Goal: Transaction & Acquisition: Download file/media

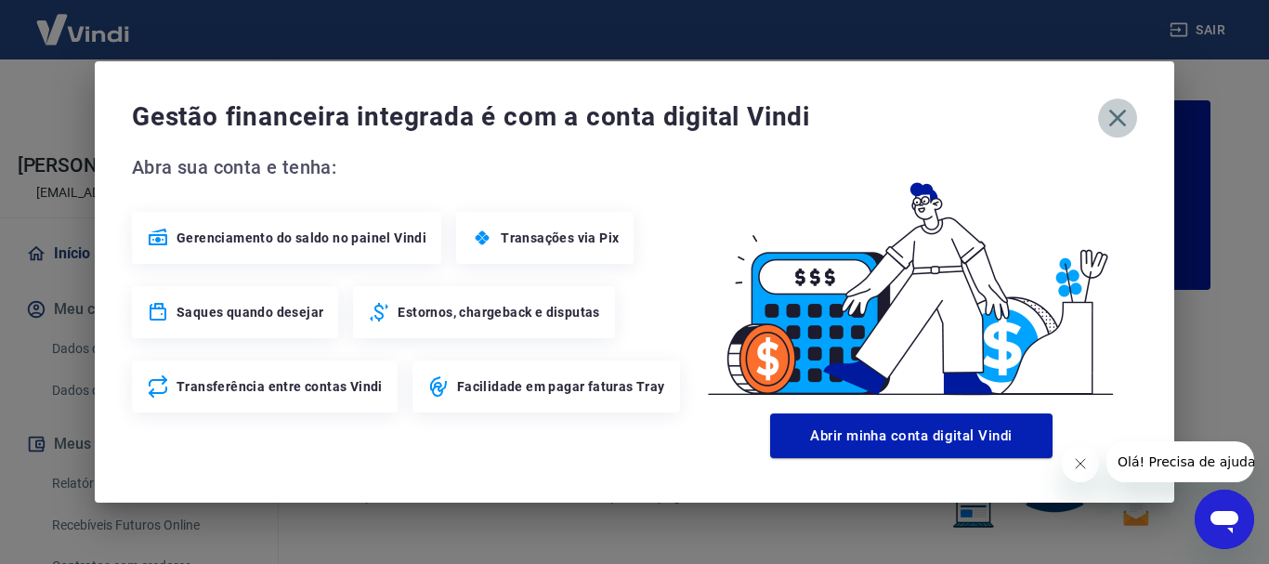
click at [1111, 111] on icon "button" at bounding box center [1118, 119] width 18 height 18
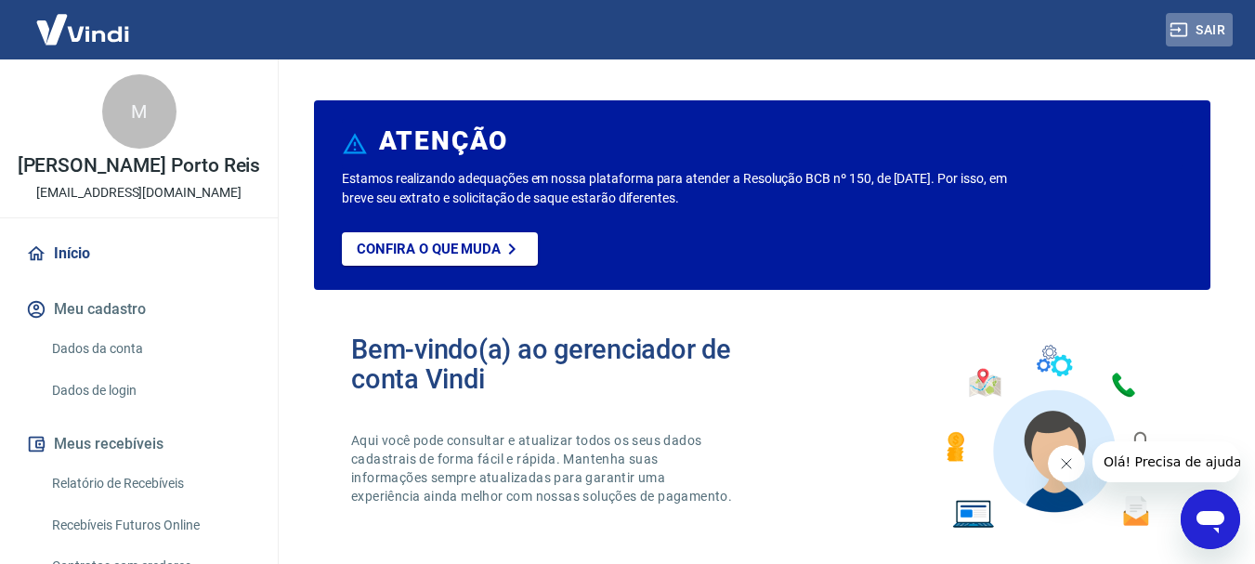
click at [1174, 20] on icon "button" at bounding box center [1179, 29] width 19 height 19
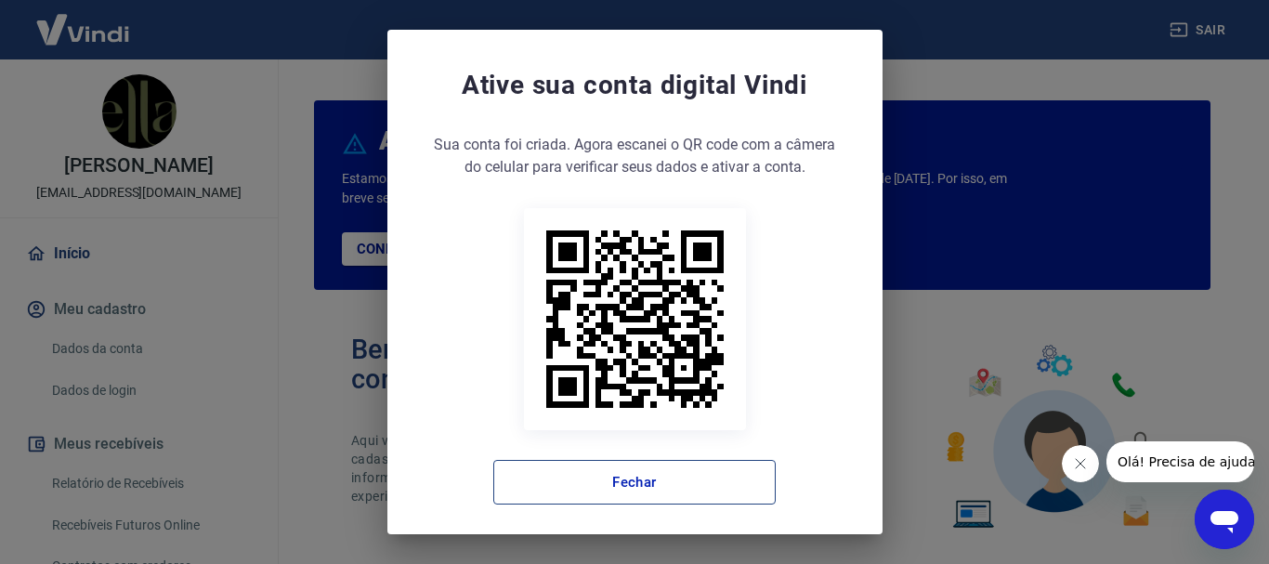
click at [643, 484] on button "Fechar" at bounding box center [634, 482] width 282 height 45
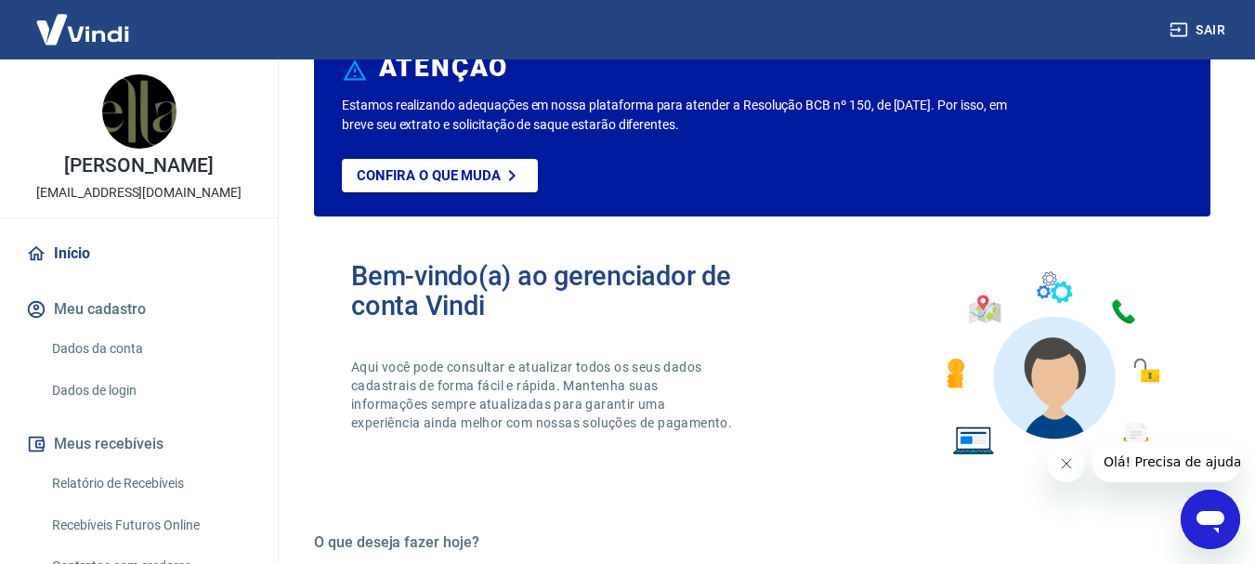
scroll to position [186, 0]
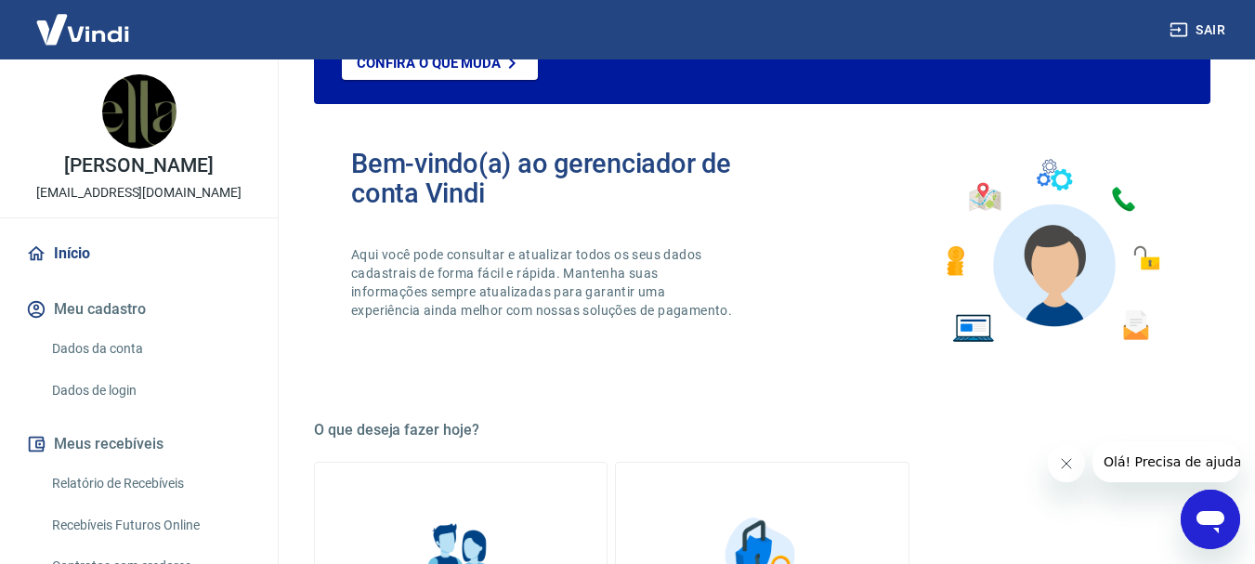
click at [151, 522] on link "Recebíveis Futuros Online" at bounding box center [150, 525] width 211 height 38
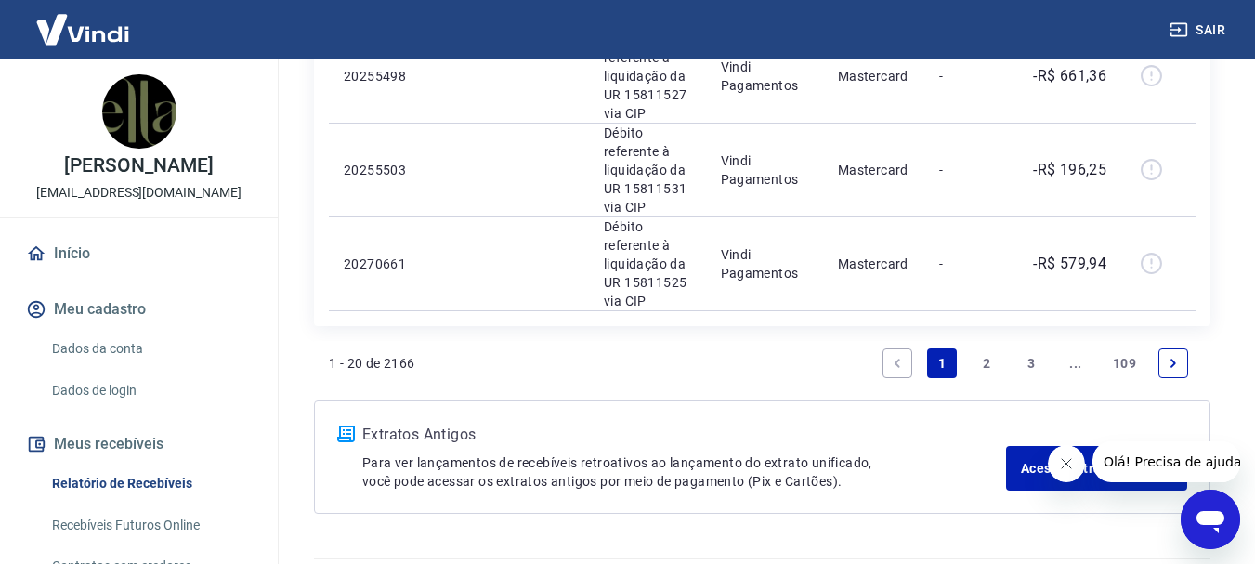
scroll to position [2199, 0]
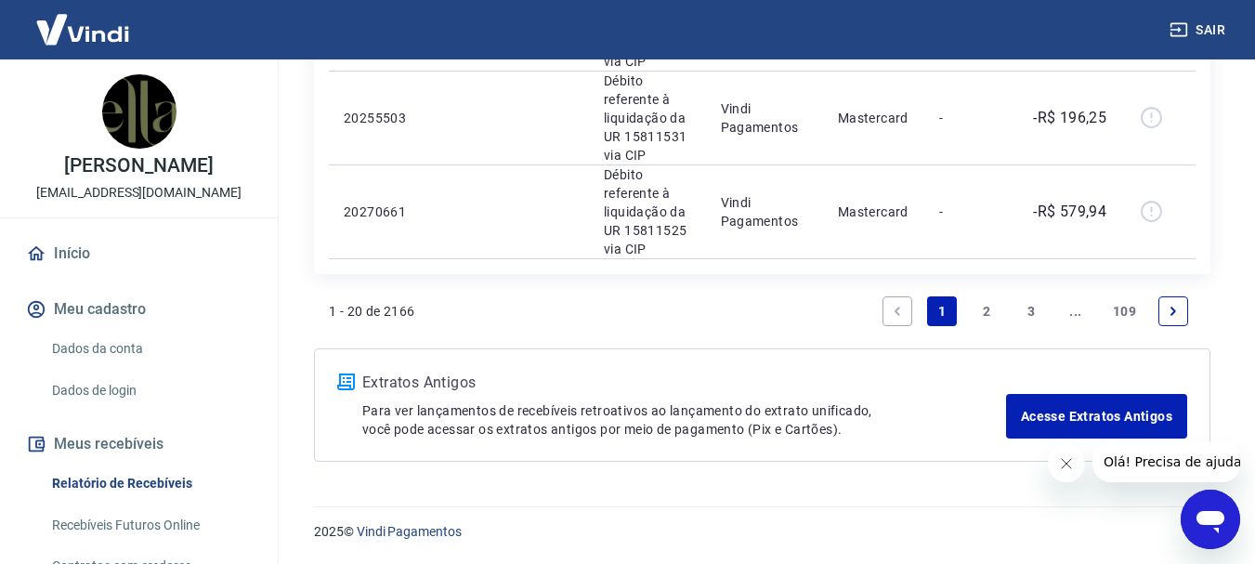
click at [1167, 309] on icon "Next page" at bounding box center [1173, 311] width 13 height 13
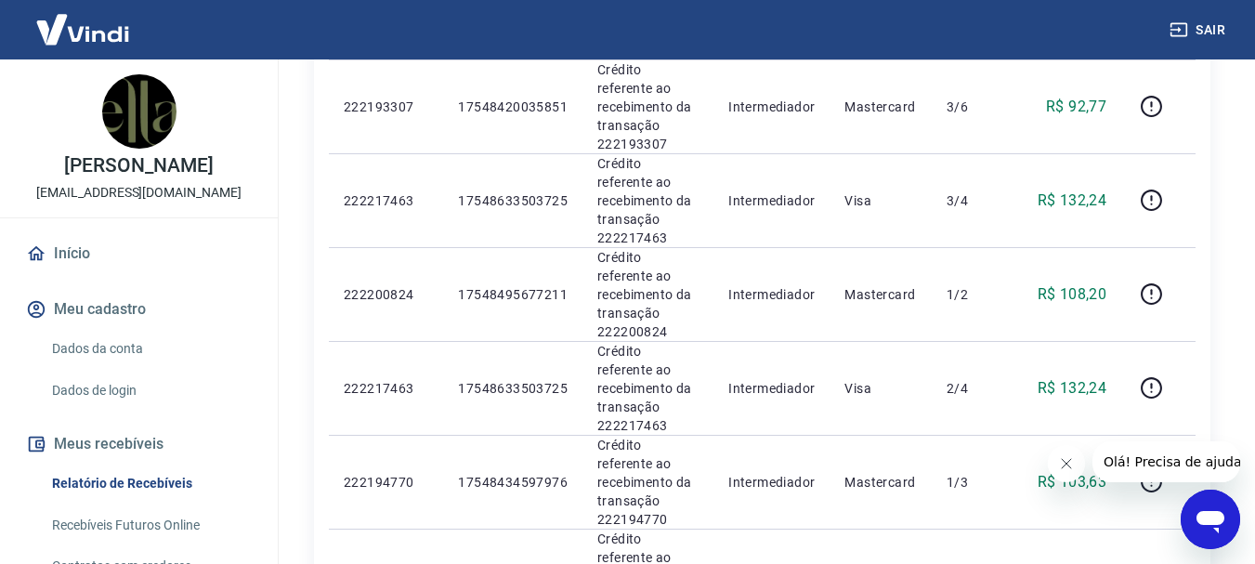
scroll to position [1746, 0]
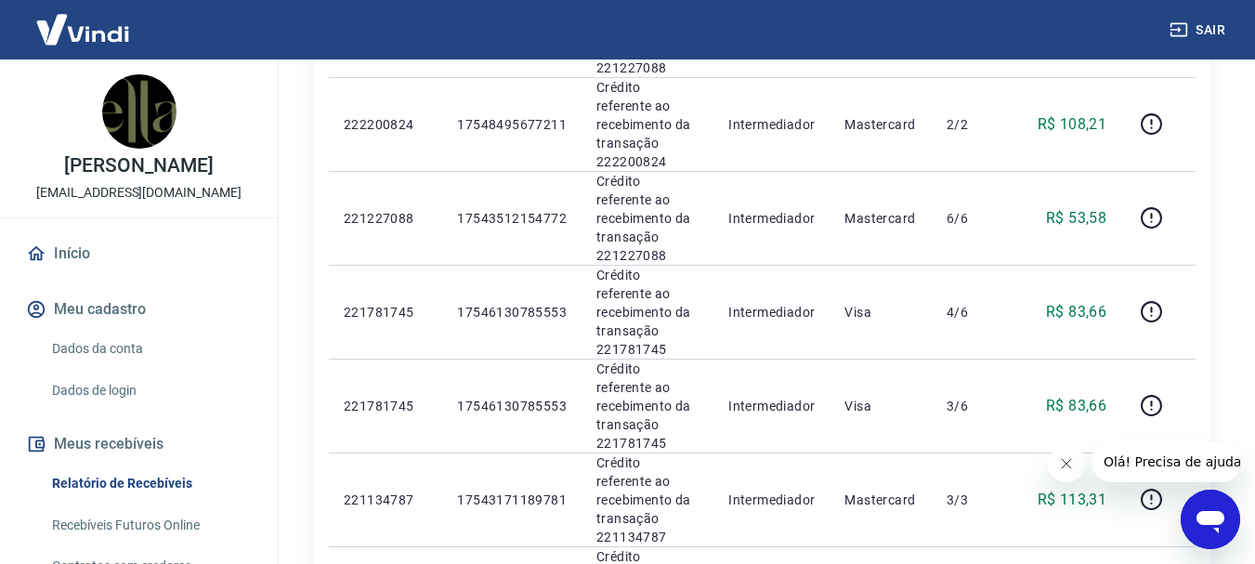
scroll to position [1686, 0]
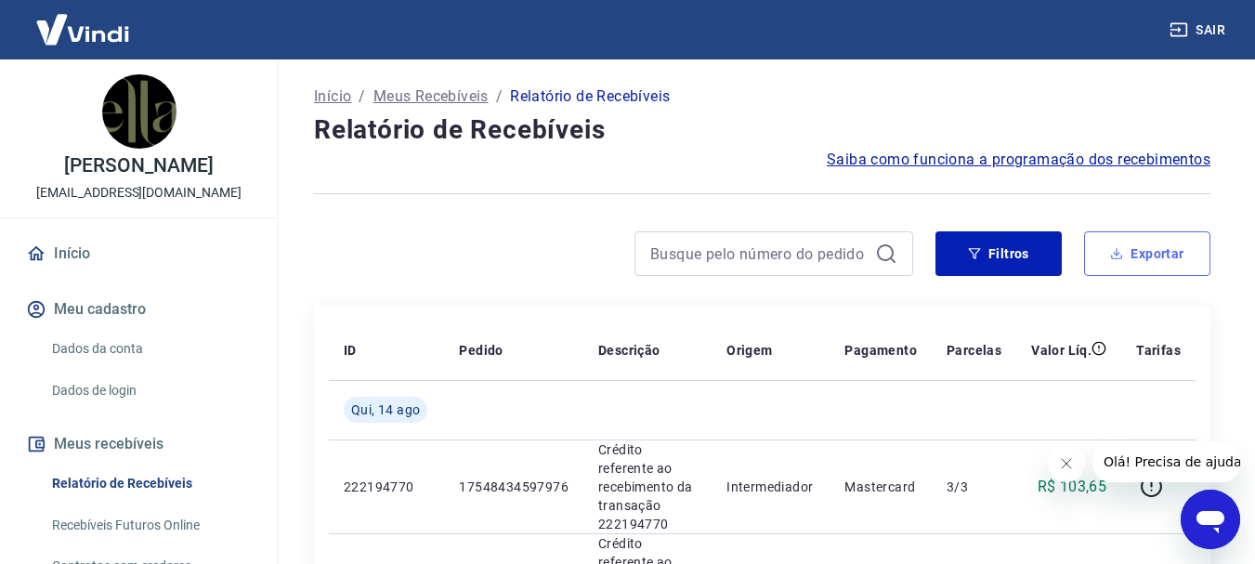
click at [1117, 251] on icon "button" at bounding box center [1116, 253] width 13 height 13
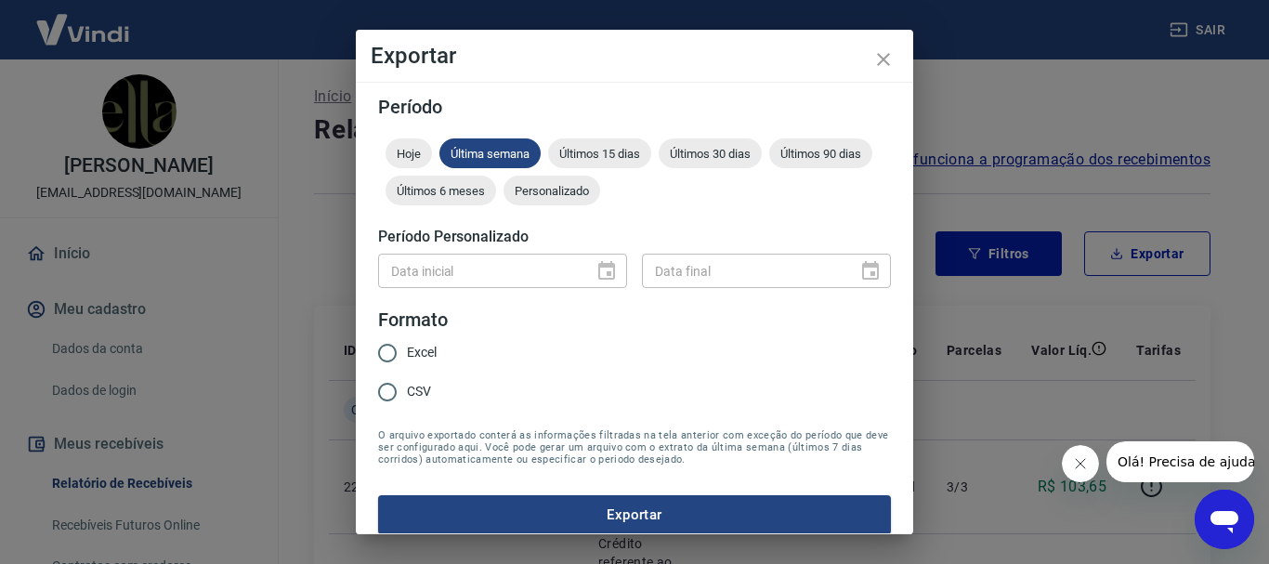
click at [380, 355] on input "Excel" at bounding box center [387, 353] width 39 height 39
radio input "true"
click at [600, 196] on span "Personalizado" at bounding box center [552, 191] width 97 height 14
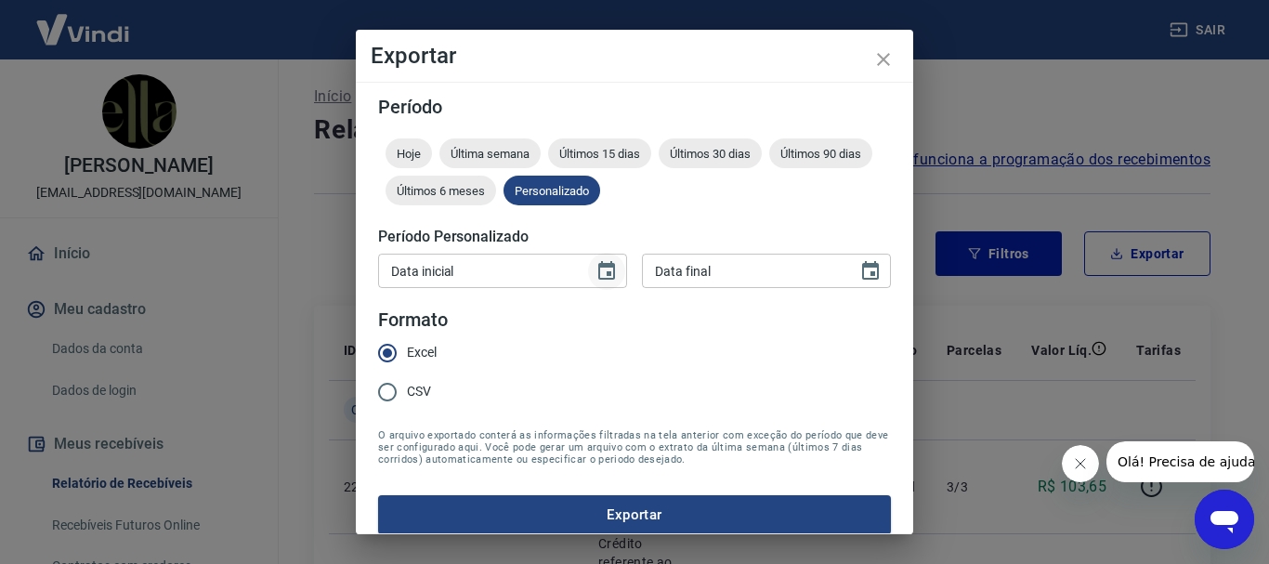
click at [602, 266] on icon "Choose date" at bounding box center [606, 270] width 17 height 19
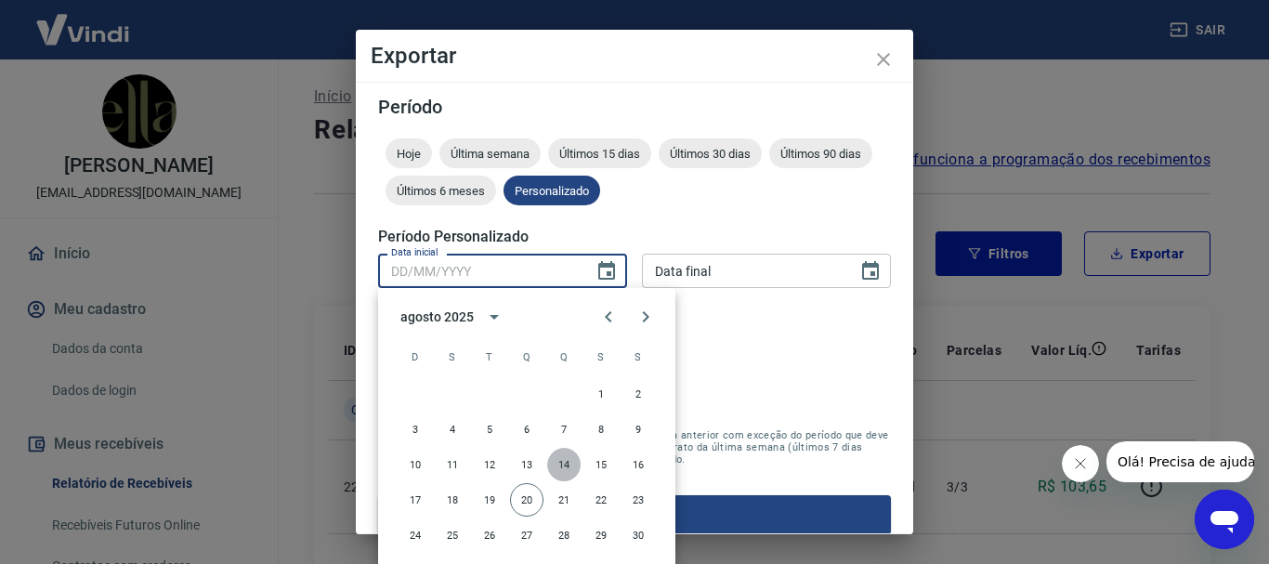
click at [562, 464] on button "14" at bounding box center [563, 464] width 33 height 33
type input "14/08/2025"
click at [562, 464] on button "14" at bounding box center [563, 464] width 33 height 33
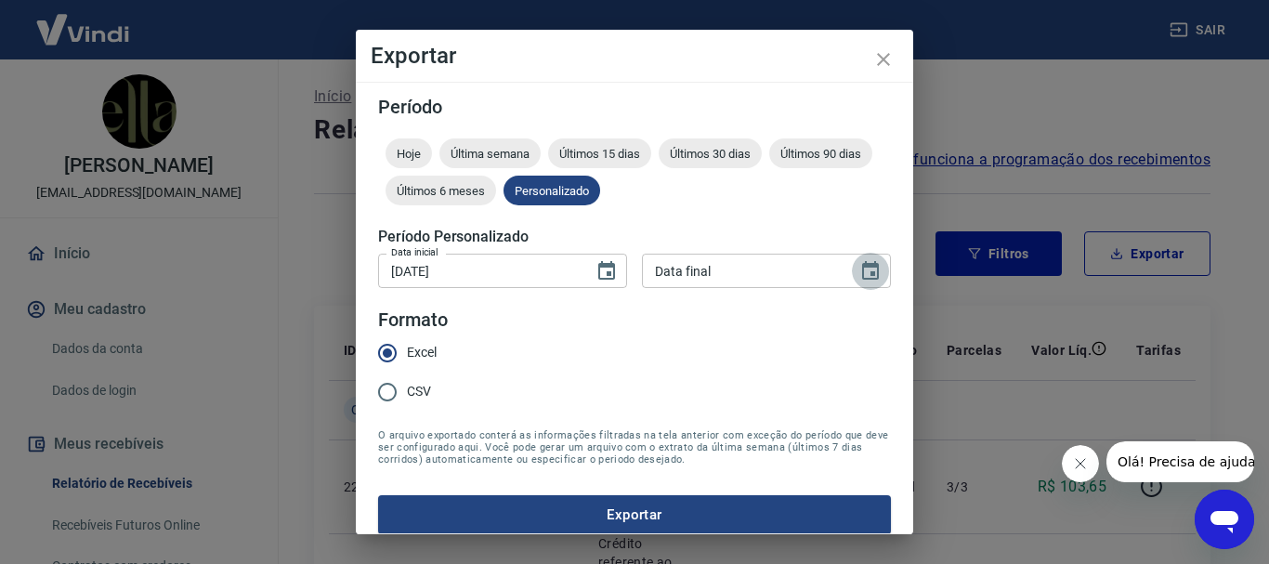
click at [865, 276] on icon "Choose date" at bounding box center [870, 270] width 17 height 19
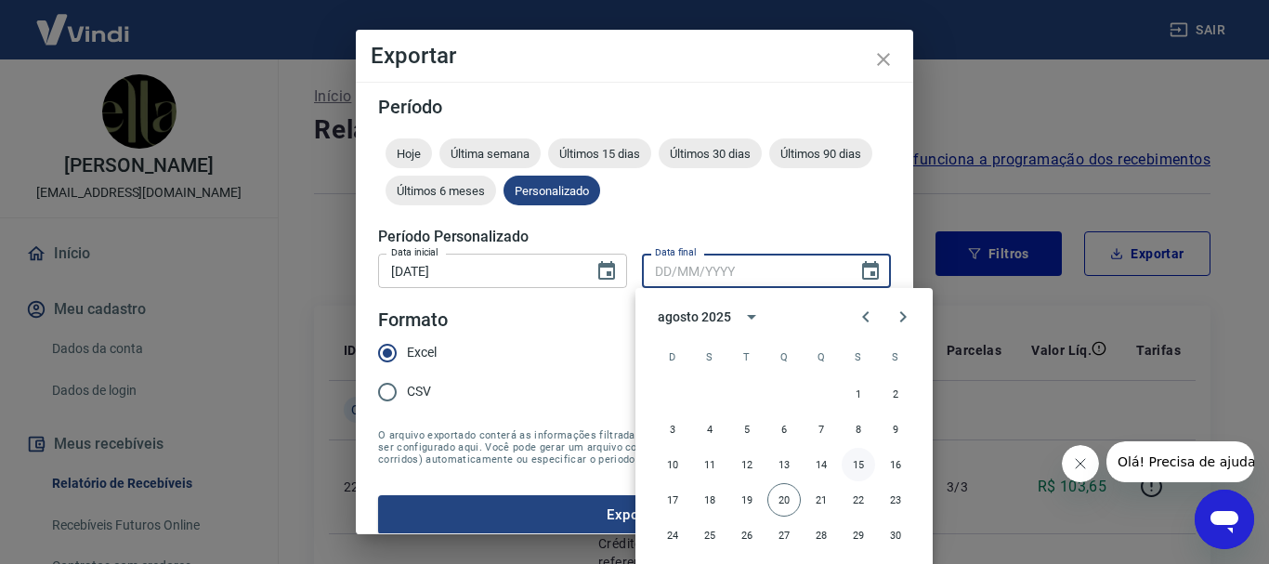
click at [846, 462] on button "15" at bounding box center [858, 464] width 33 height 33
type input "15/08/2025"
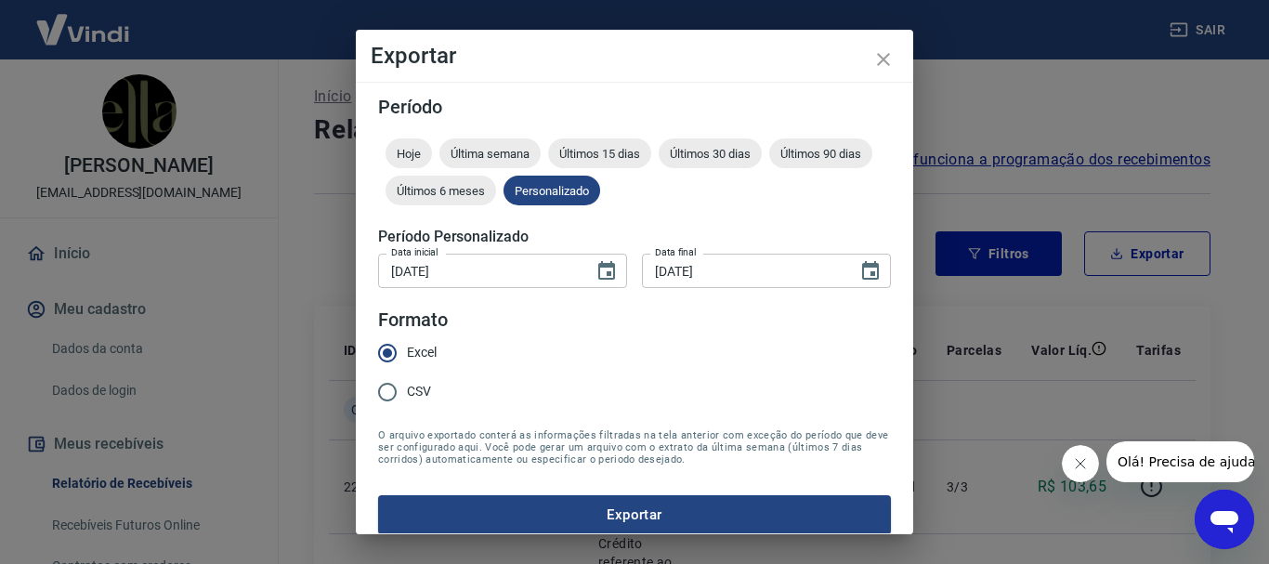
click at [846, 397] on button "15" at bounding box center [840, 387] width 25 height 19
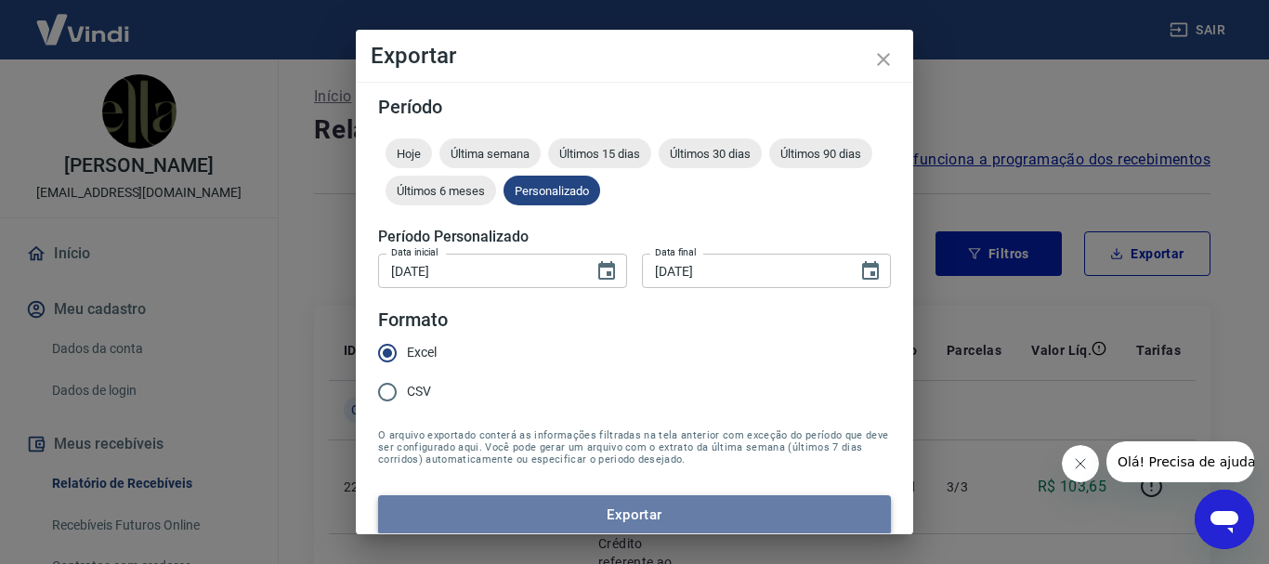
click at [679, 517] on button "Exportar" at bounding box center [634, 514] width 513 height 39
